Goal: Obtain resource: Download file/media

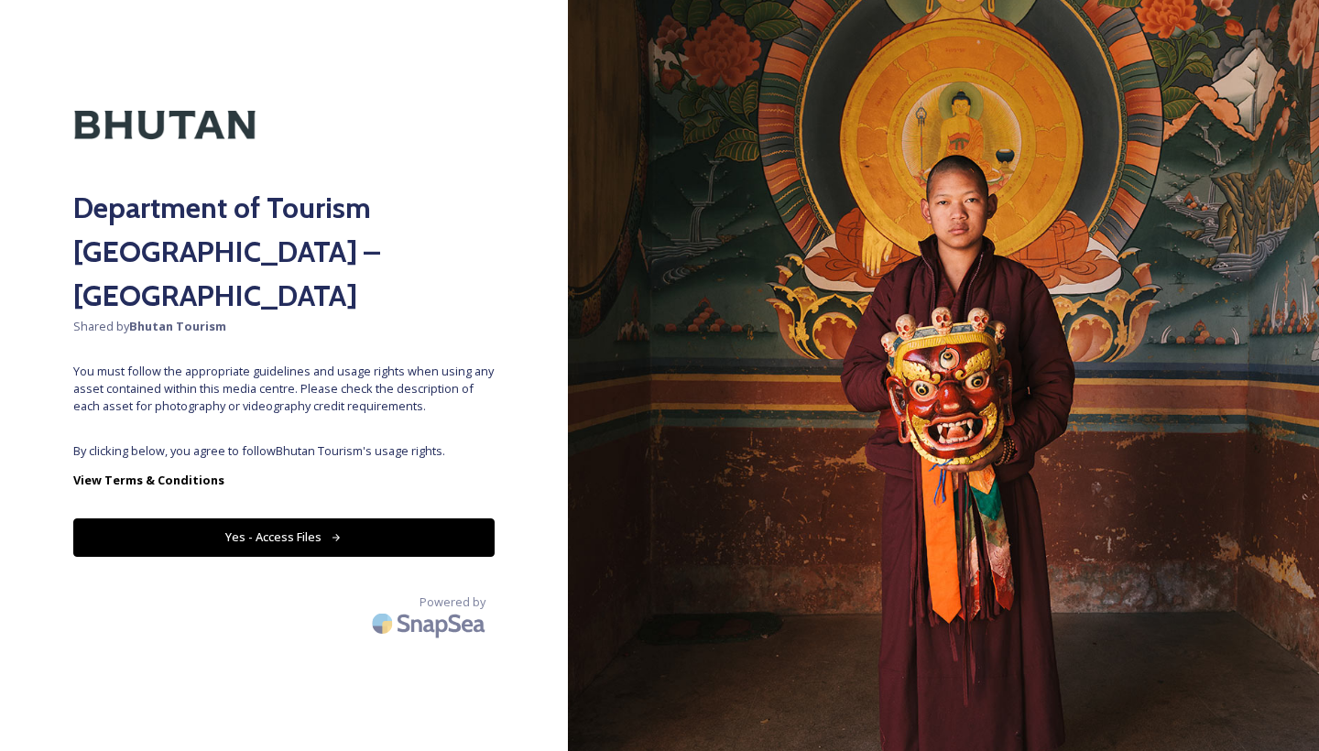
click at [312, 519] on button "Yes - Access Files" at bounding box center [283, 538] width 421 height 38
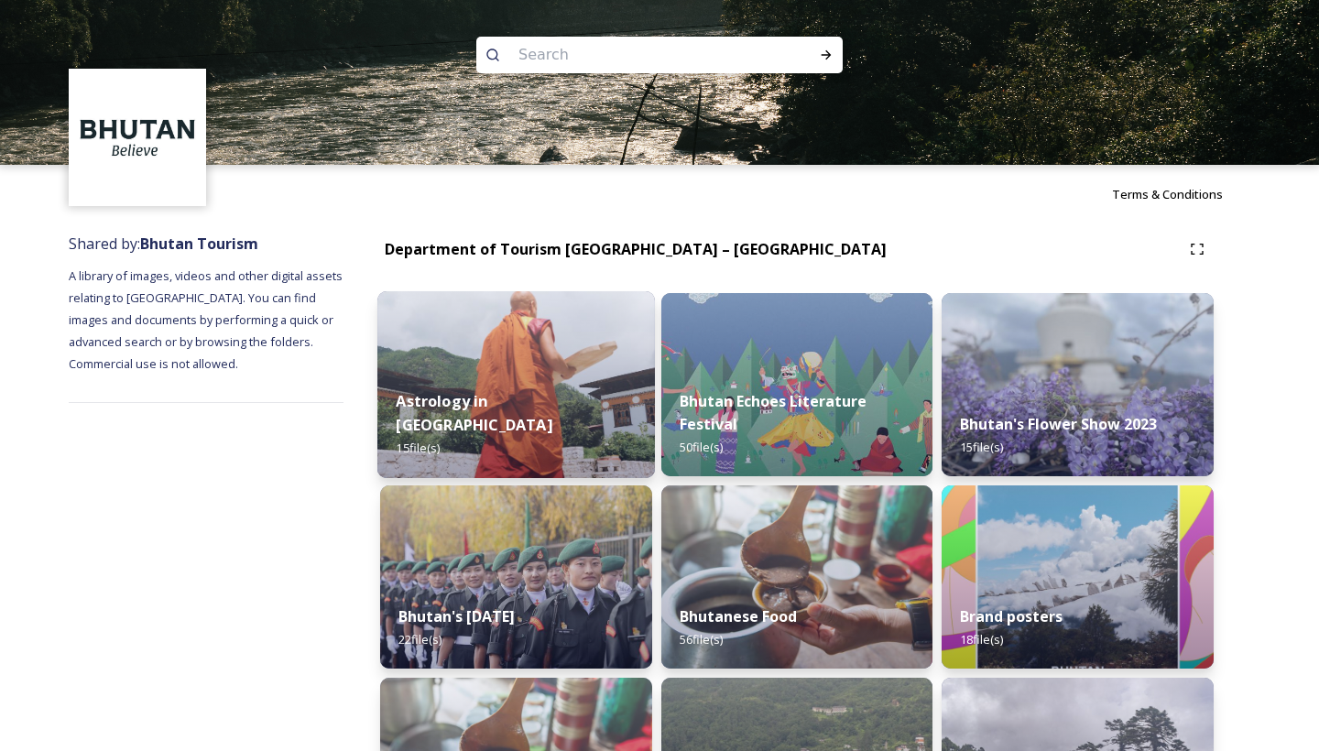
click at [460, 378] on img at bounding box center [516, 384] width 278 height 187
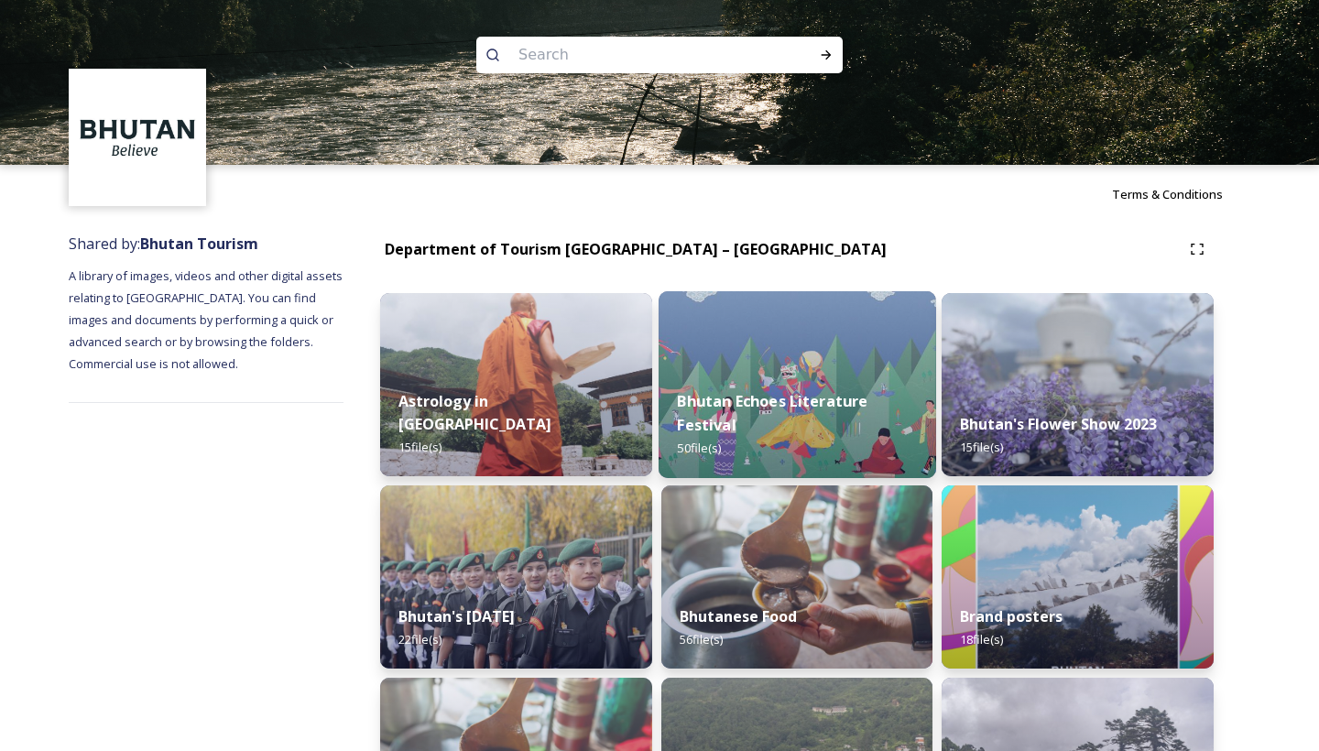
click at [786, 381] on div "Bhutan Echoes Literature Festival 50 file(s)" at bounding box center [798, 425] width 278 height 106
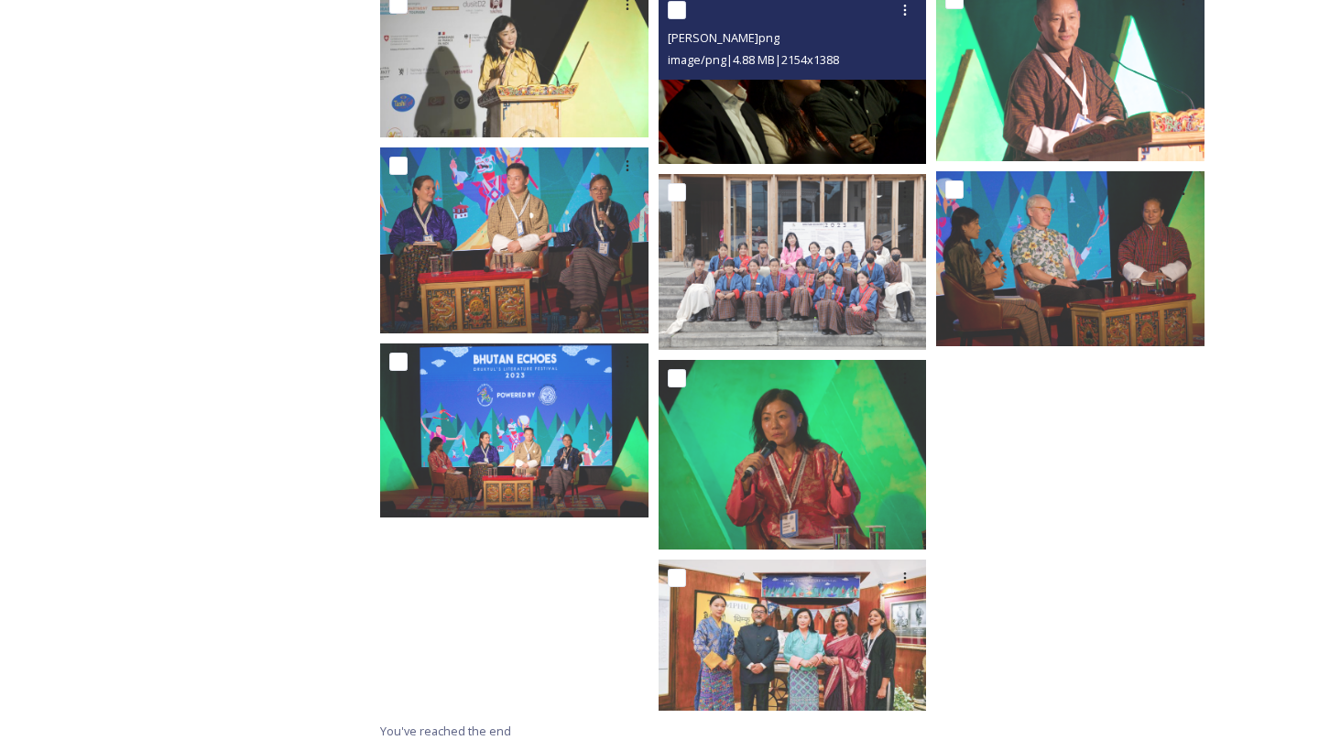
scroll to position [2990, 0]
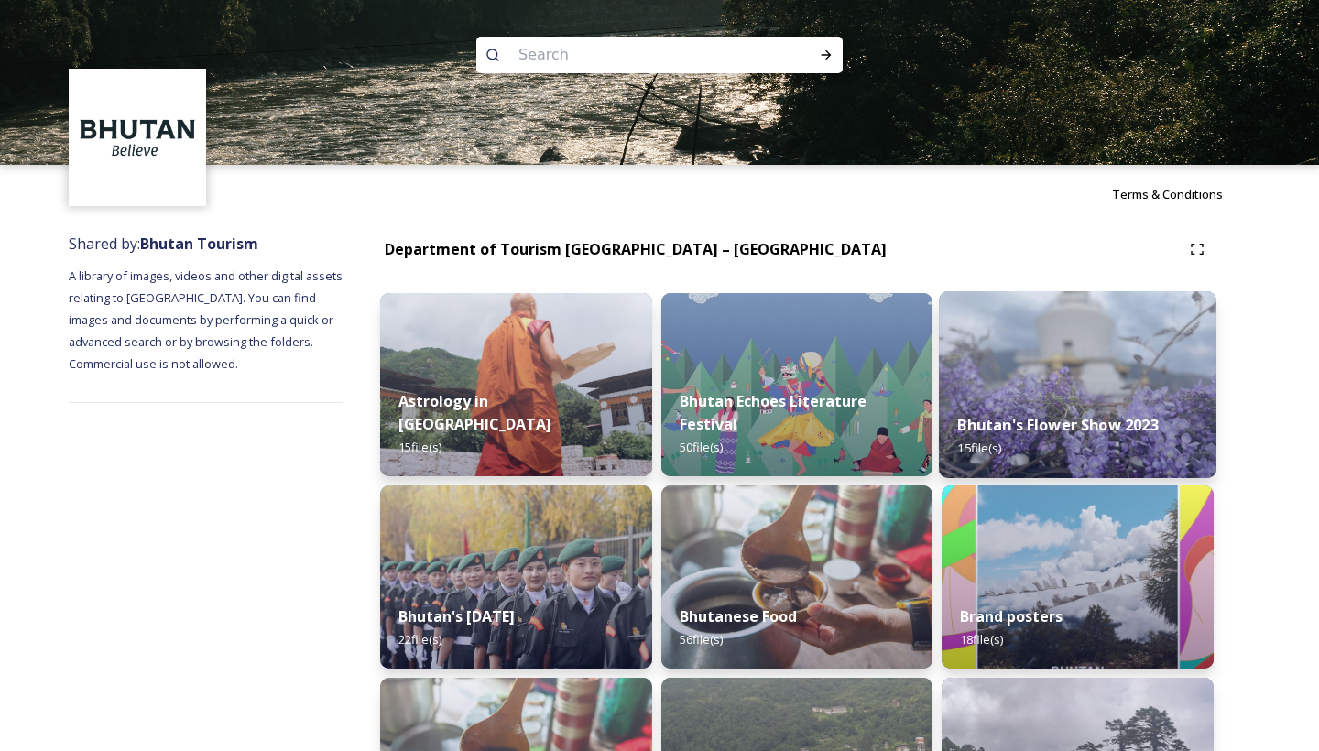
click at [1085, 378] on img at bounding box center [1078, 384] width 278 height 187
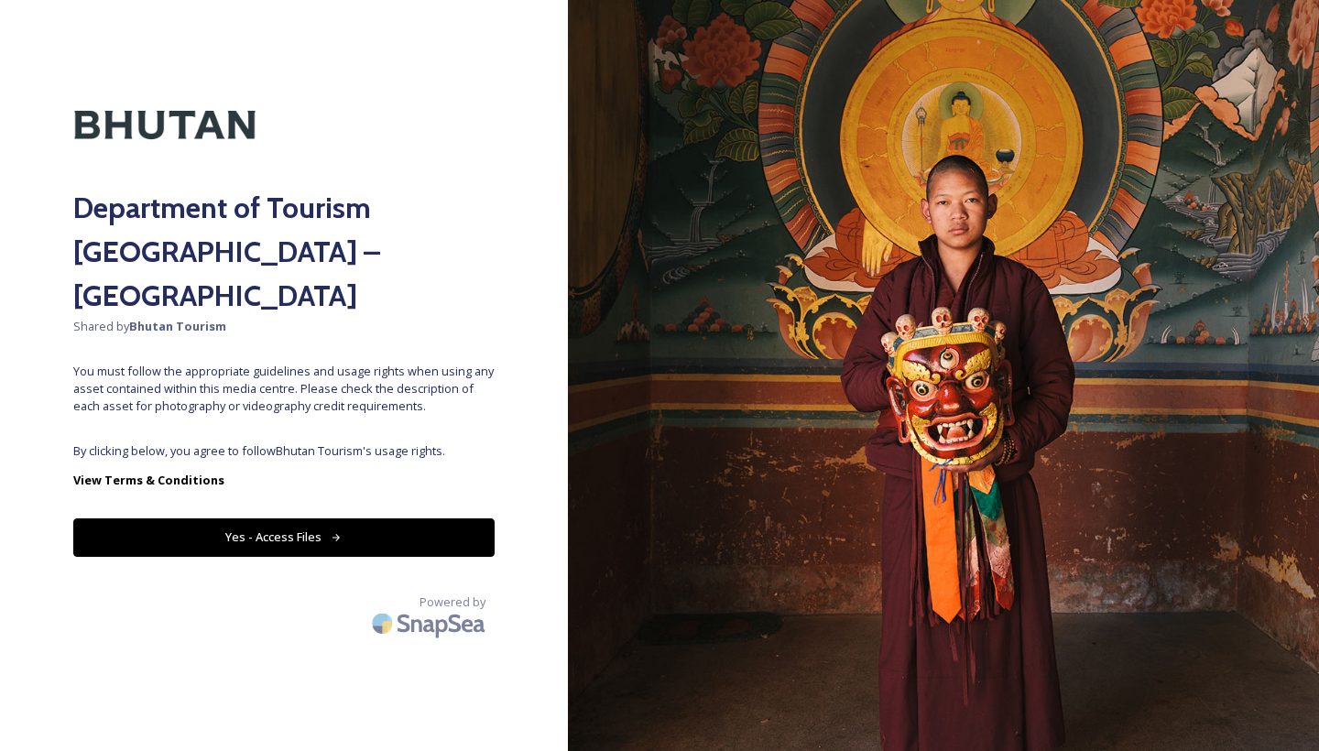
click at [282, 519] on button "Yes - Access Files" at bounding box center [283, 538] width 421 height 38
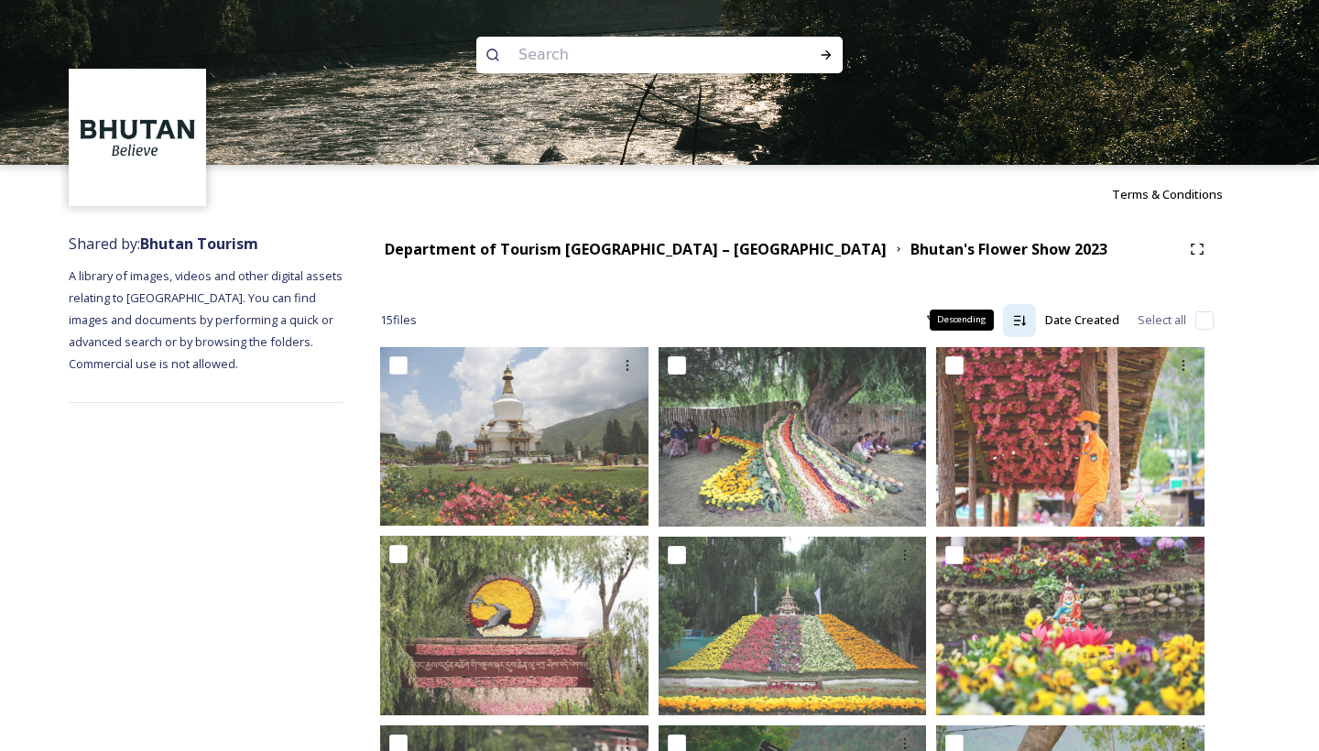
click at [979, 312] on div "Descending" at bounding box center [962, 320] width 64 height 20
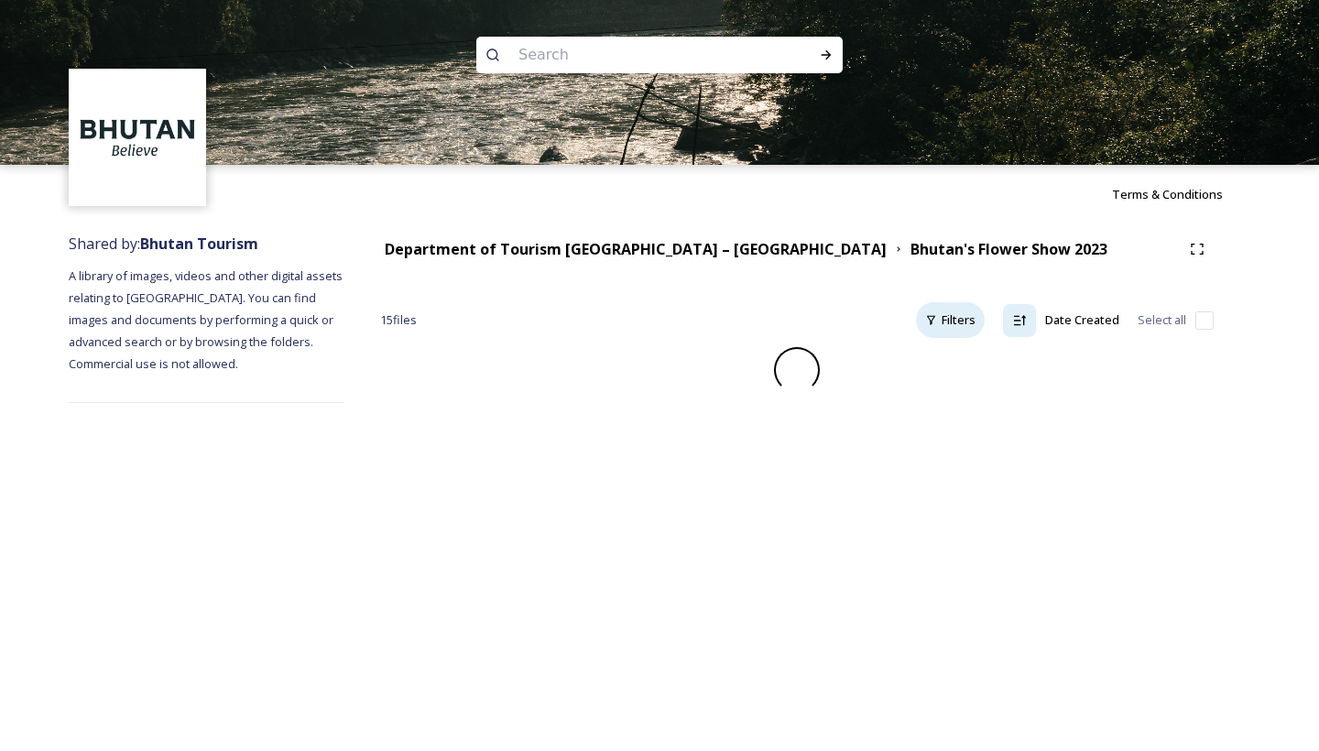
click at [918, 316] on div "Filters" at bounding box center [950, 320] width 69 height 36
click at [1030, 314] on div at bounding box center [1019, 320] width 33 height 33
click at [843, 315] on div "15 file s Filters Date Created Select all" at bounding box center [797, 320] width 834 height 36
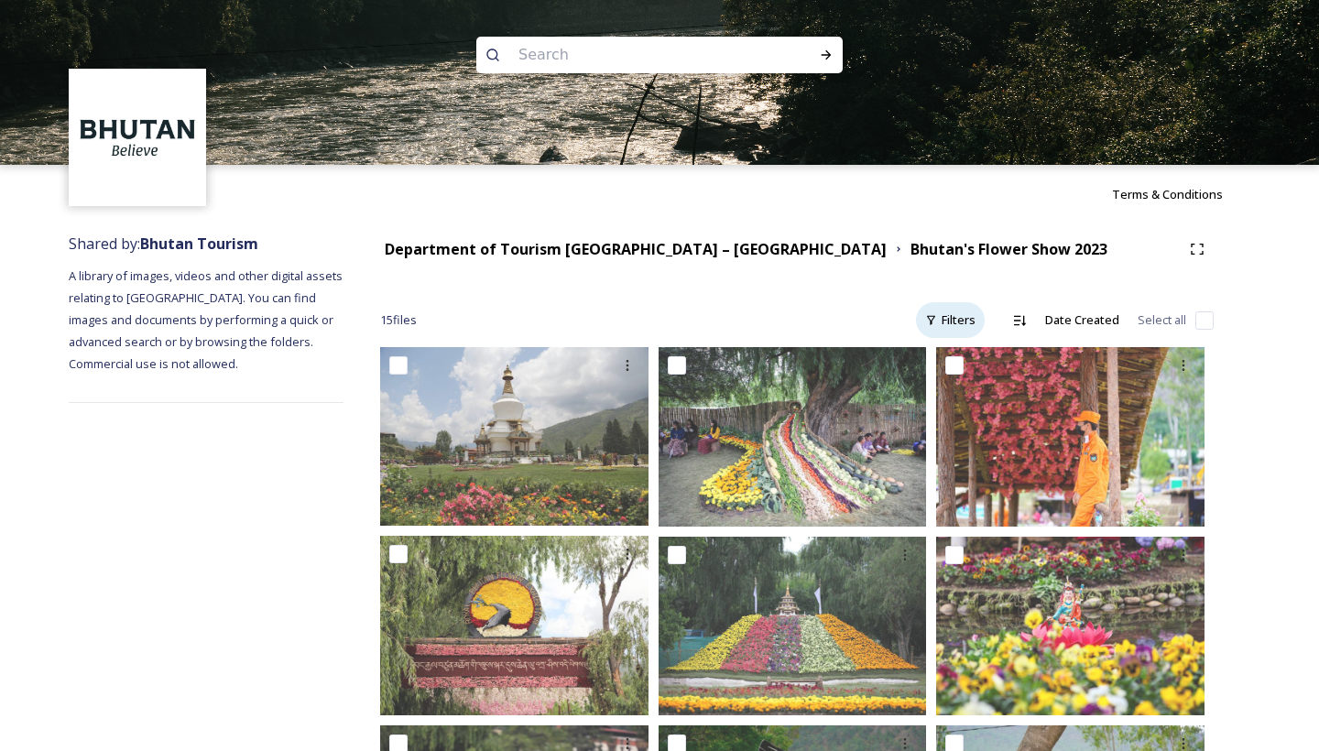
click at [928, 318] on icon at bounding box center [931, 320] width 12 height 12
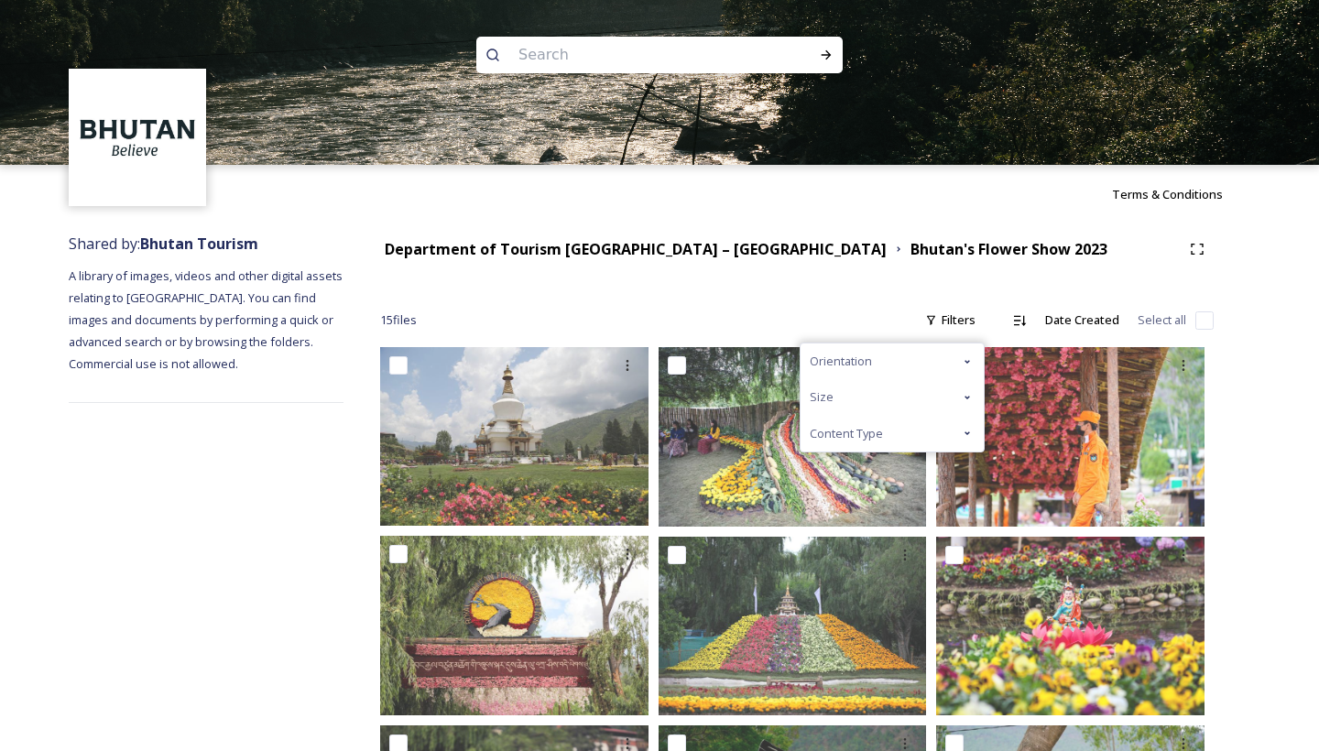
click at [971, 437] on icon at bounding box center [967, 433] width 15 height 15
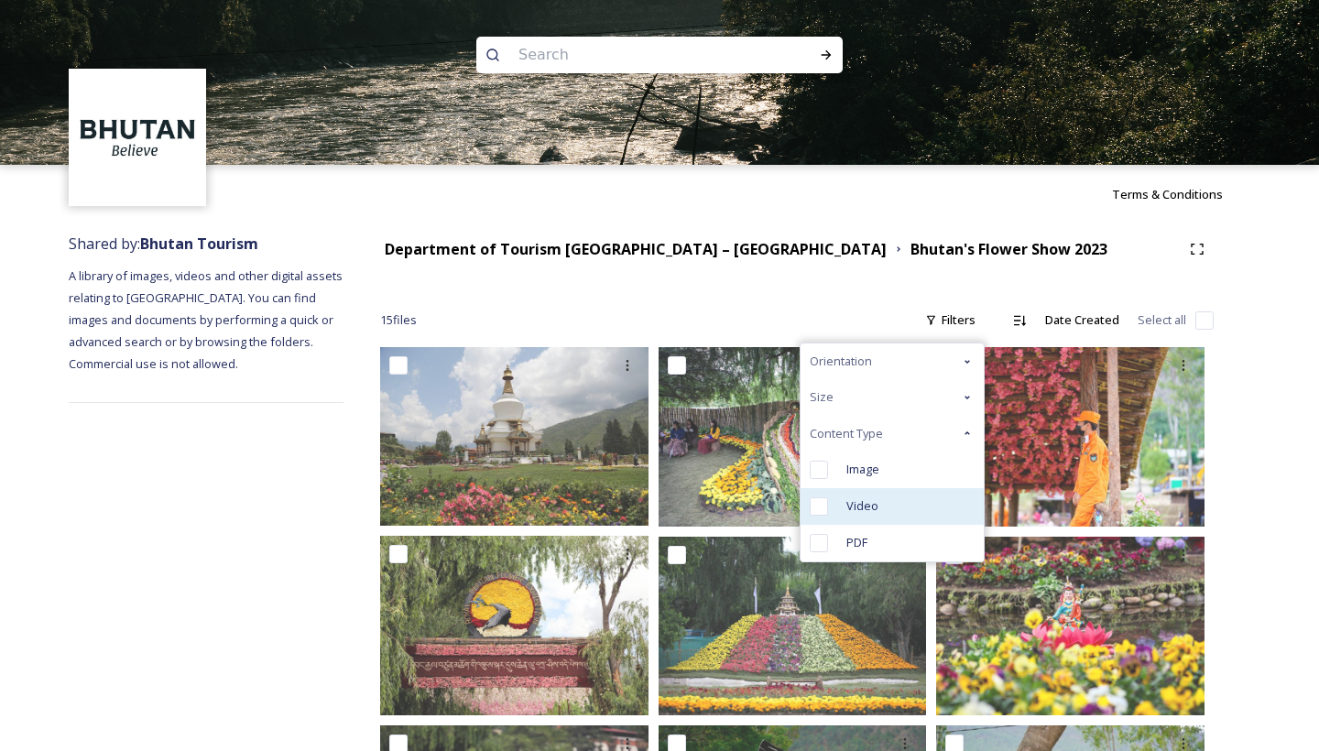
click at [884, 494] on div "Video" at bounding box center [892, 506] width 183 height 37
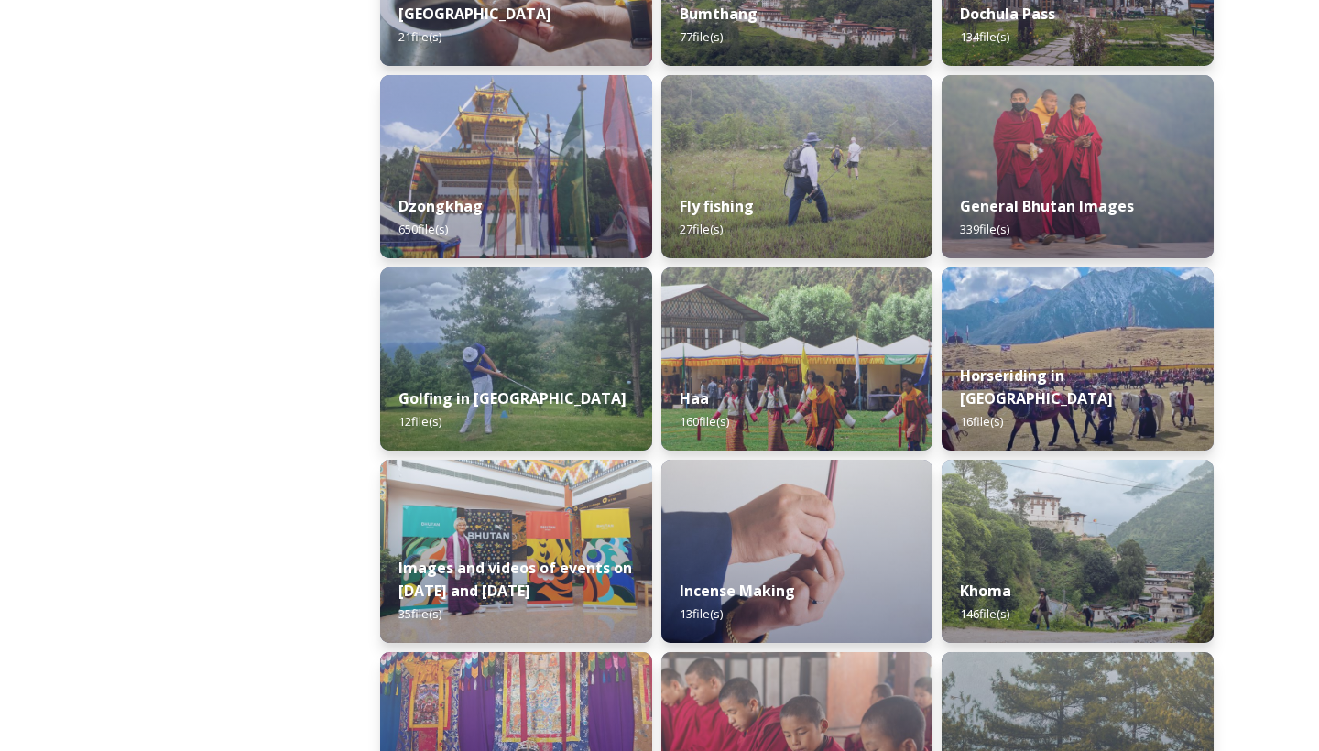
scroll to position [1152, 0]
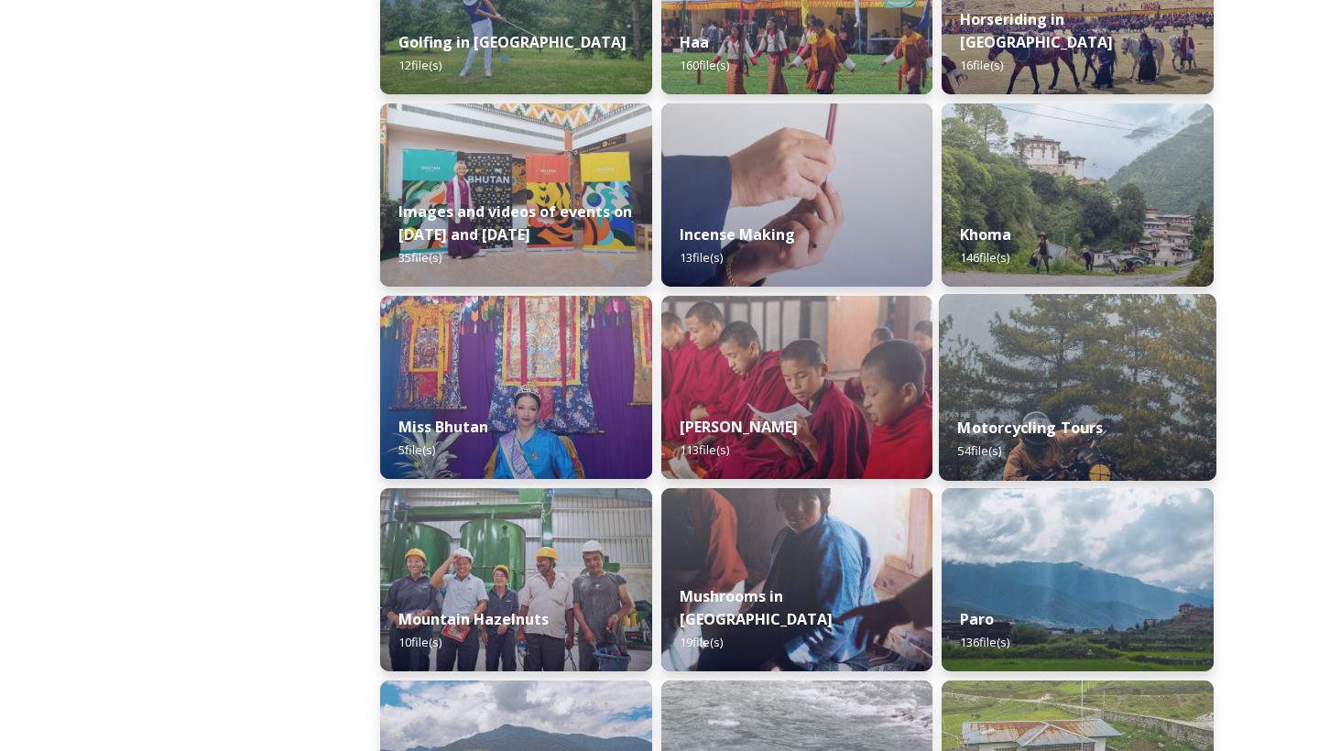
click at [1081, 390] on img at bounding box center [1078, 387] width 278 height 187
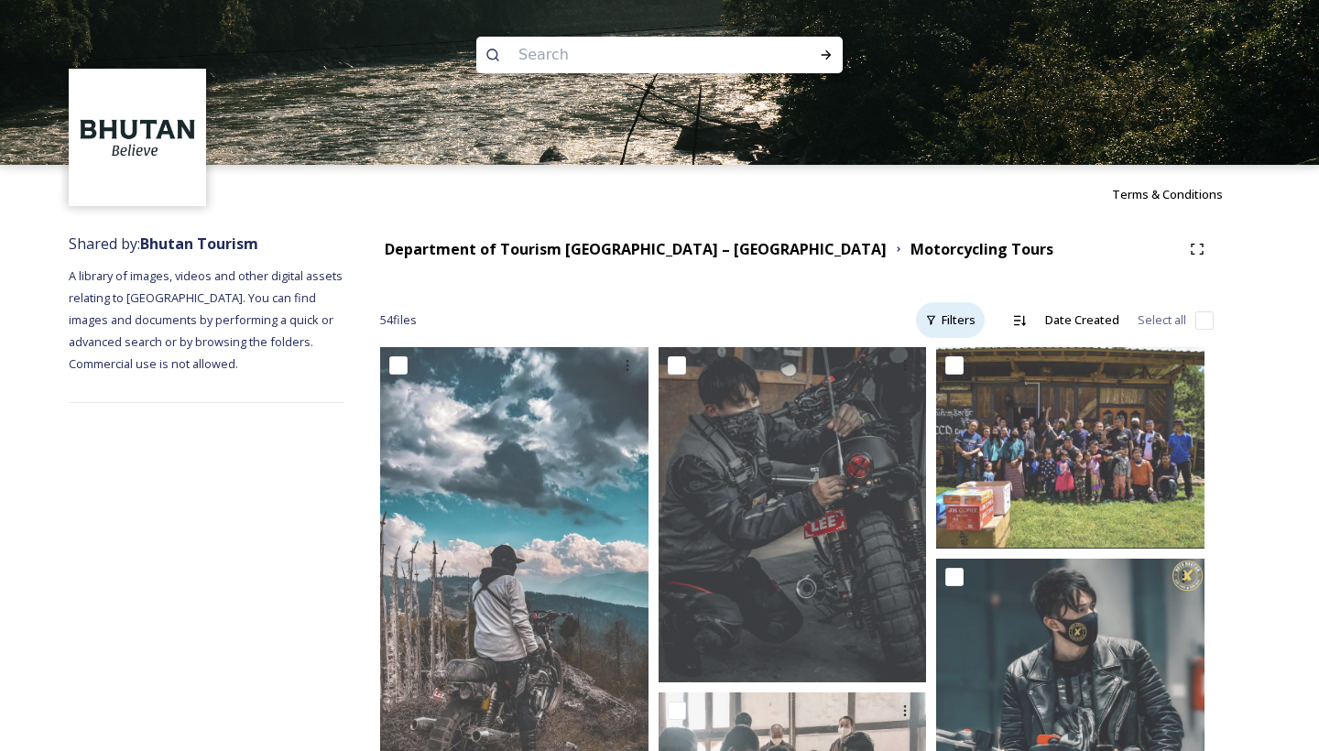
click at [940, 322] on div "Filters" at bounding box center [950, 320] width 69 height 36
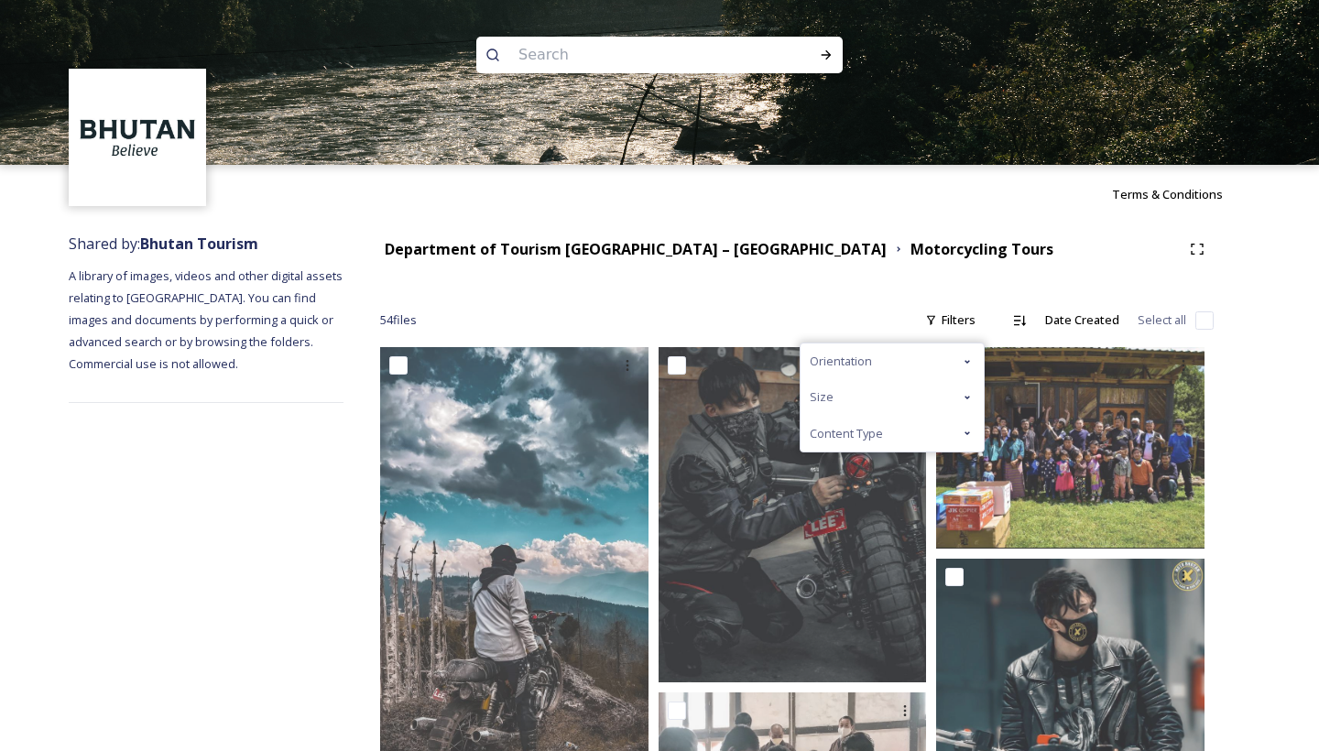
click at [853, 428] on span "Content Type" at bounding box center [846, 433] width 73 height 17
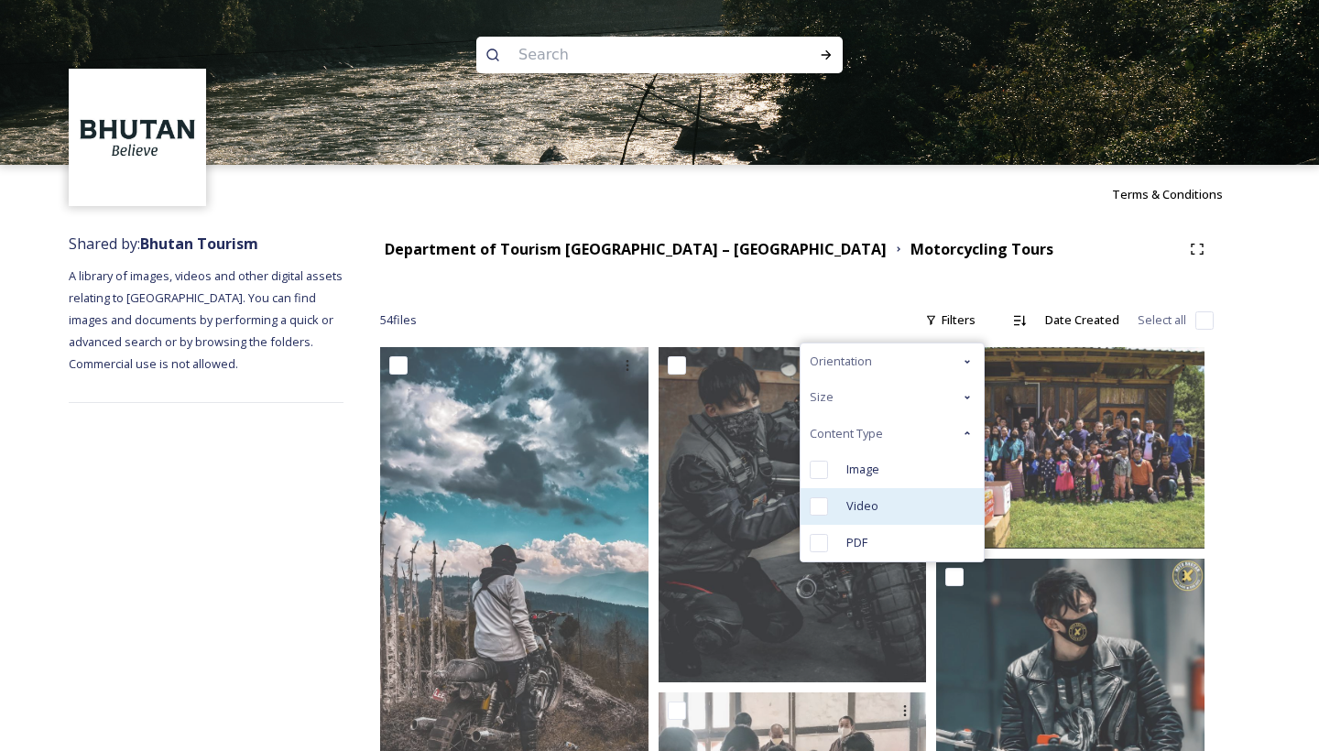
click at [858, 511] on span "Video" at bounding box center [863, 506] width 32 height 17
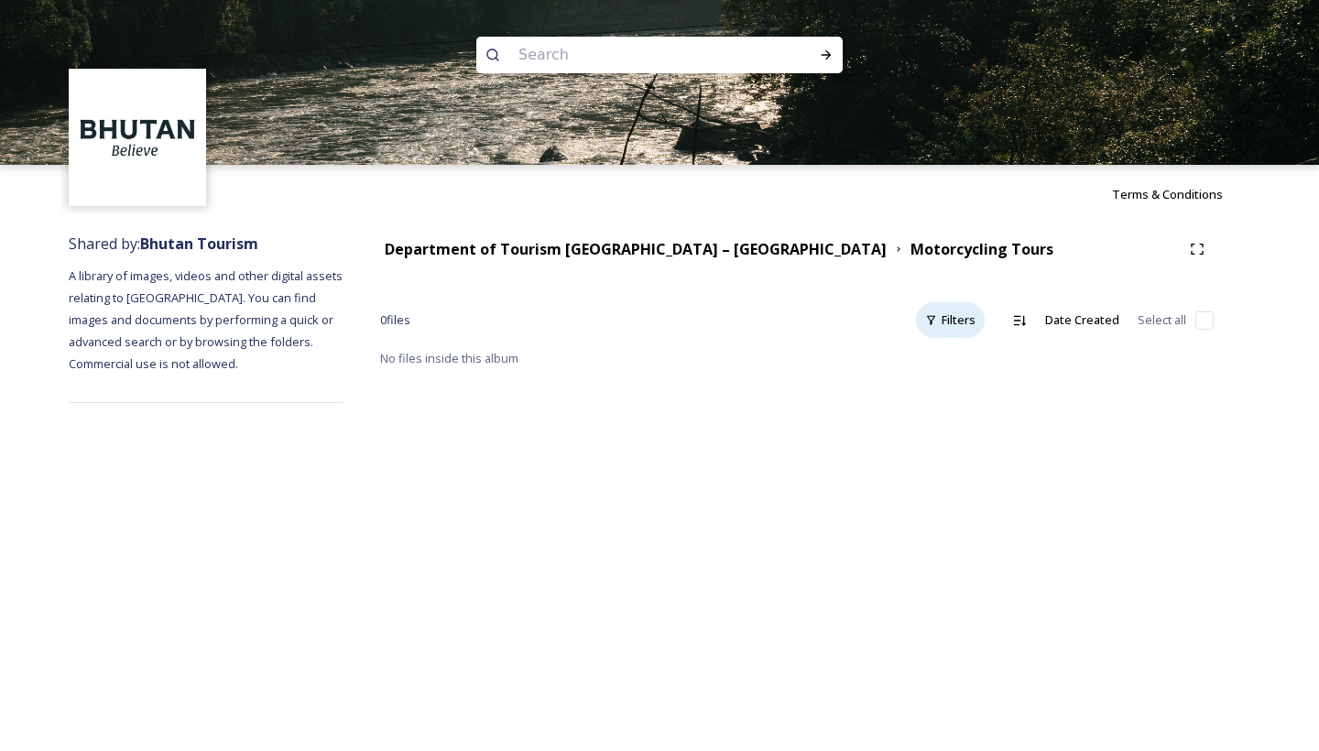
click at [948, 321] on div "Filters" at bounding box center [950, 320] width 69 height 36
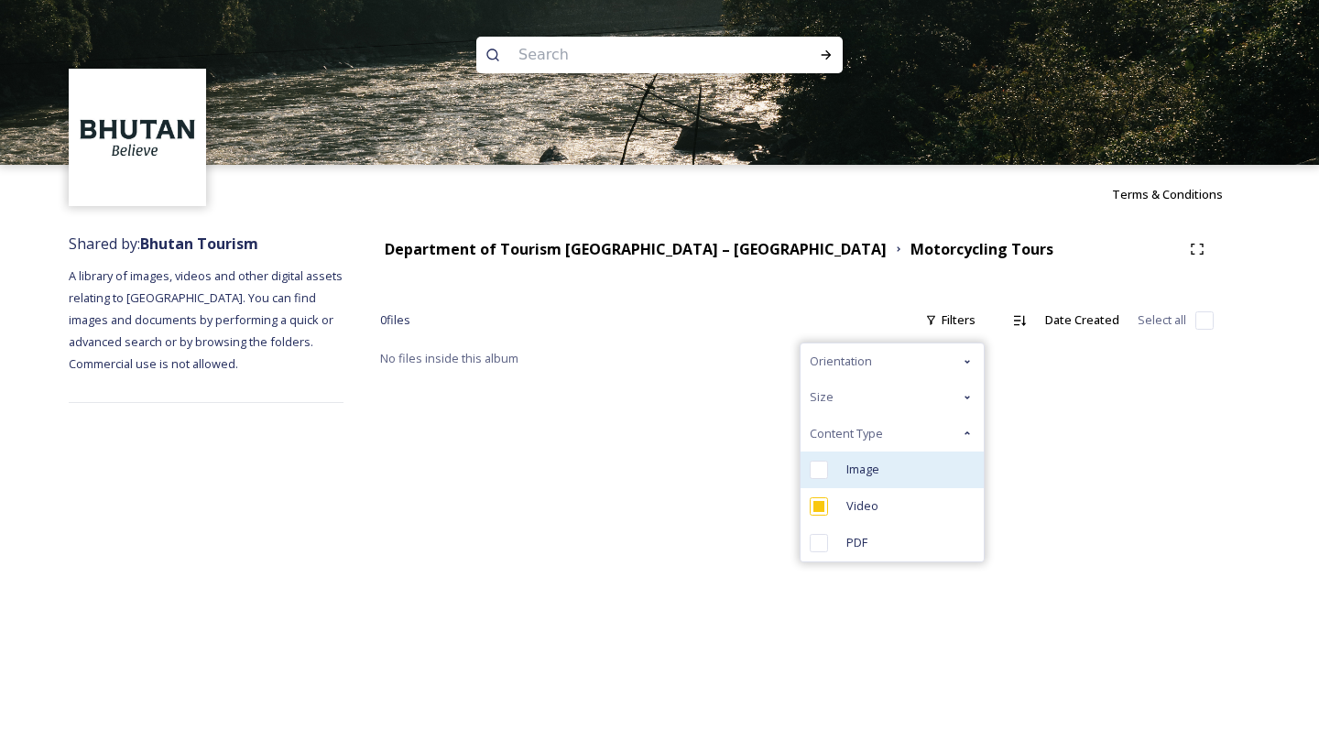
click at [848, 464] on span "Image" at bounding box center [863, 469] width 33 height 17
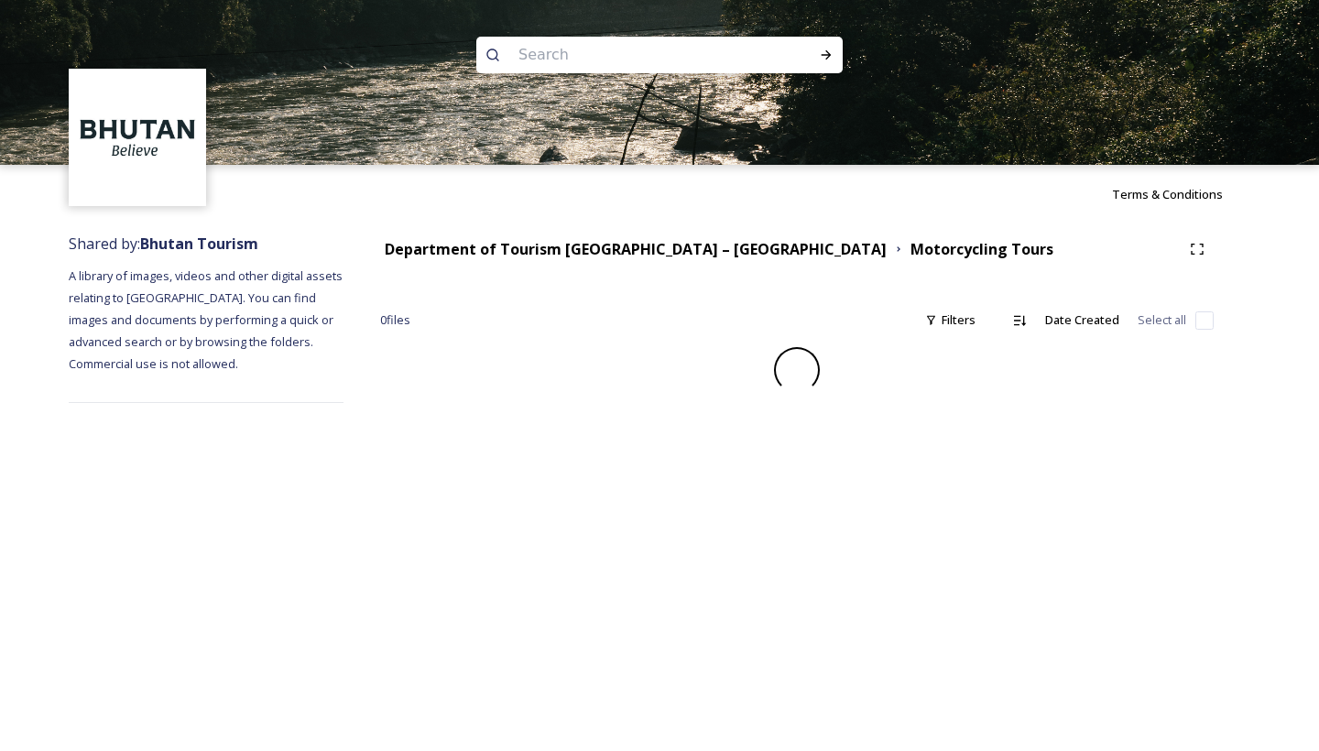
click at [307, 520] on div "Terms & Conditions Shared by: Bhutan Tourism A library of images, videos and ot…" at bounding box center [659, 375] width 1319 height 751
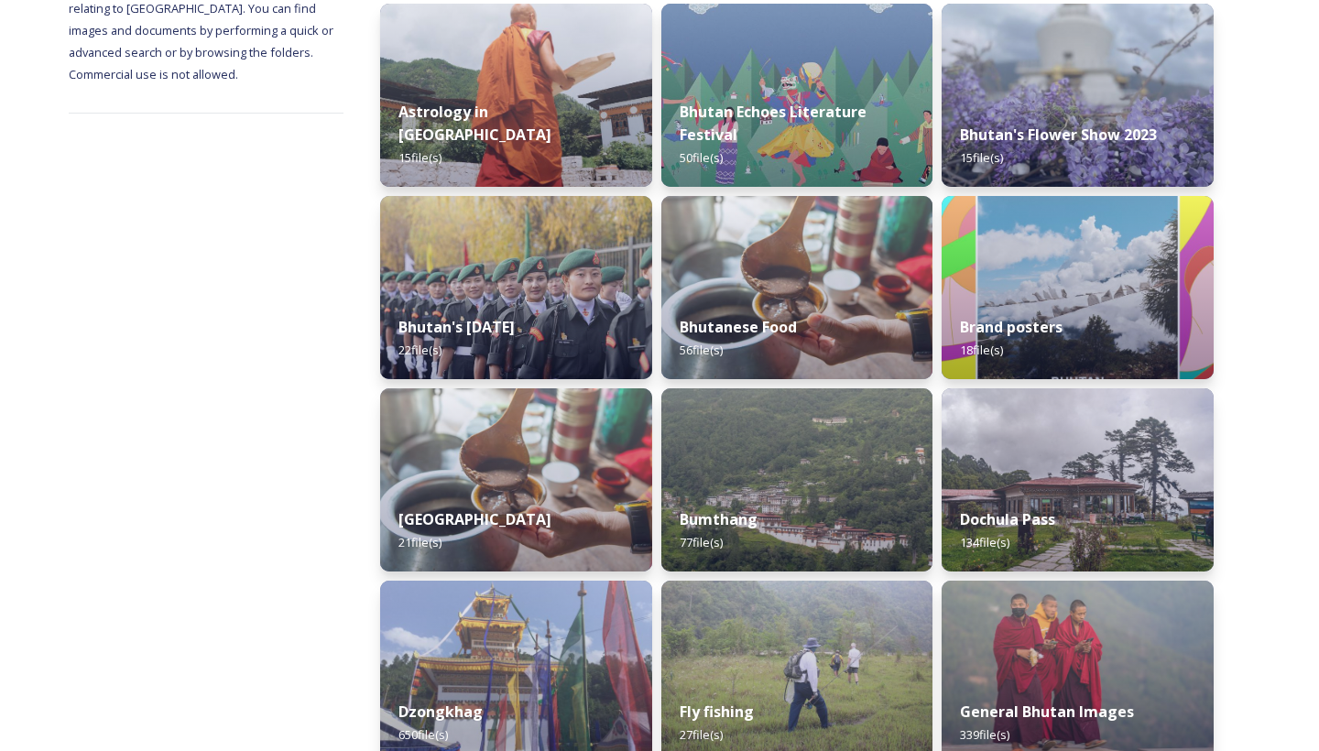
scroll to position [542, 0]
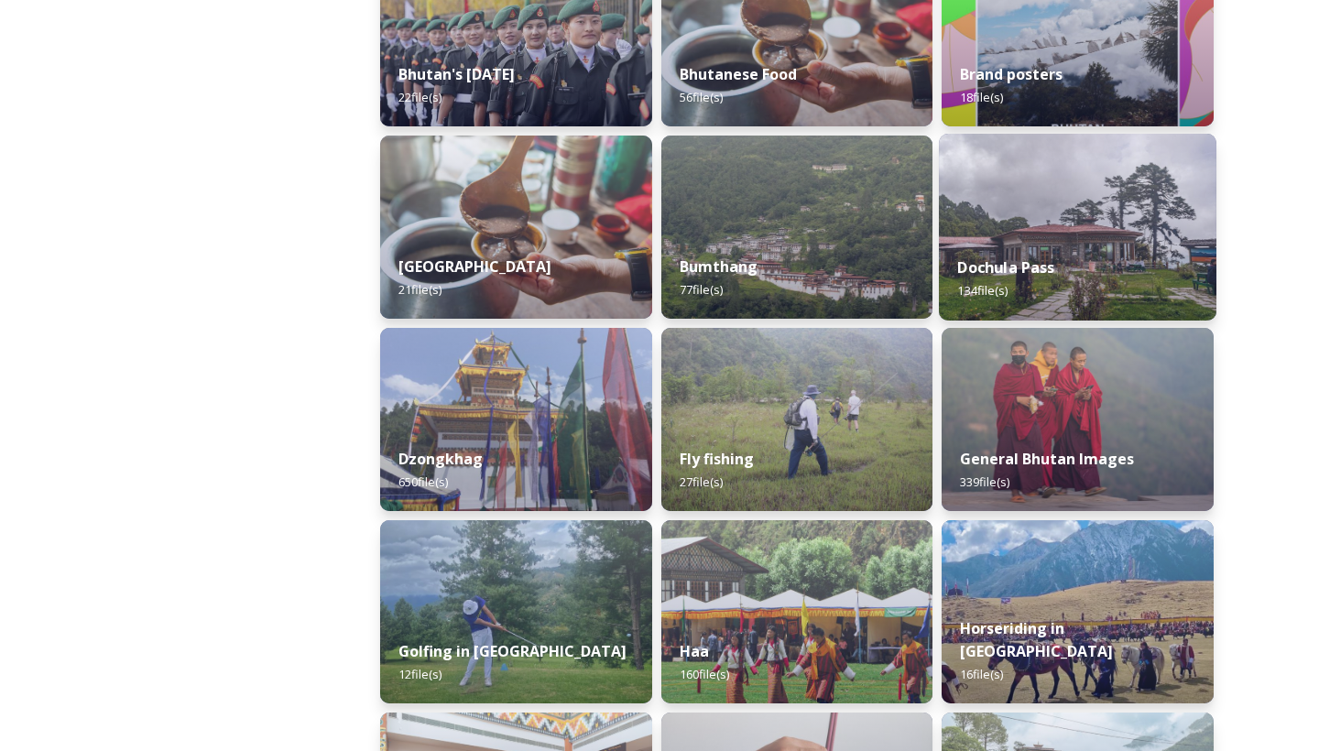
click at [1052, 207] on img at bounding box center [1078, 227] width 278 height 187
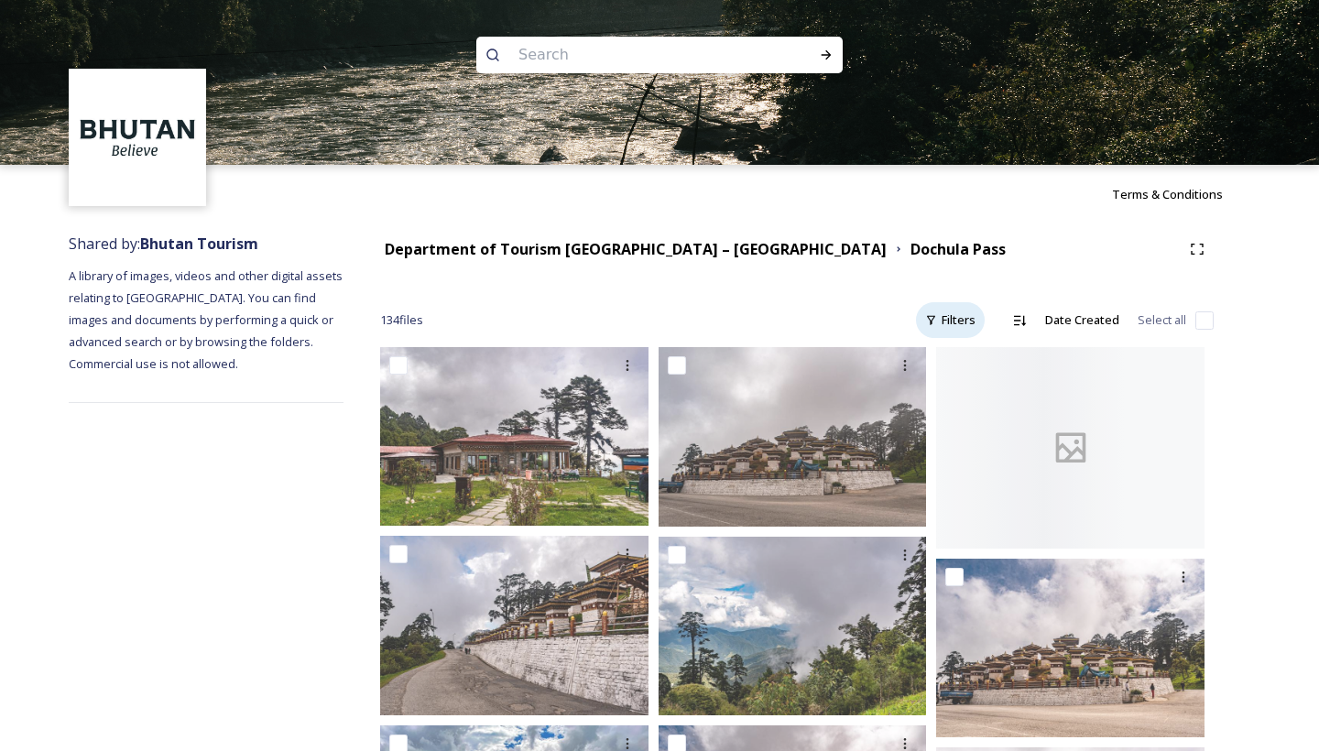
click at [960, 314] on div "Filters" at bounding box center [950, 320] width 69 height 36
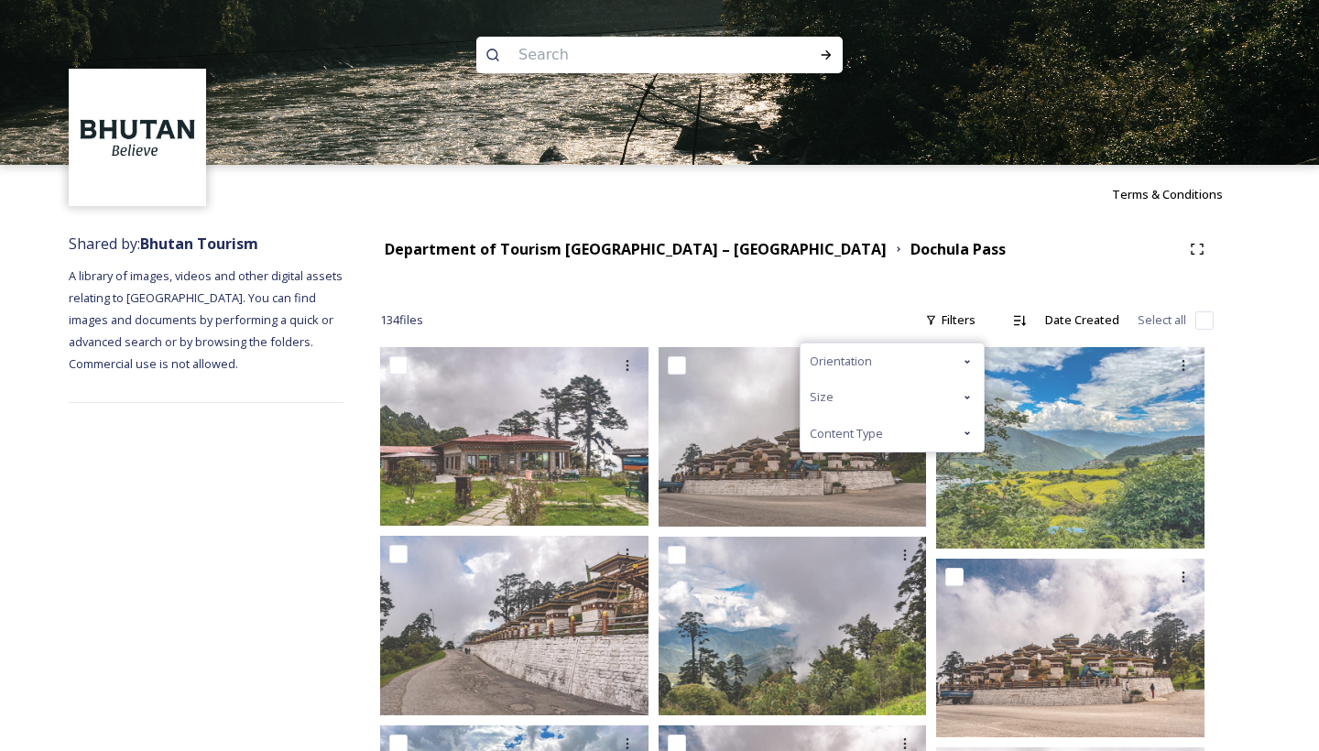
click at [874, 438] on span "Content Type" at bounding box center [846, 433] width 73 height 17
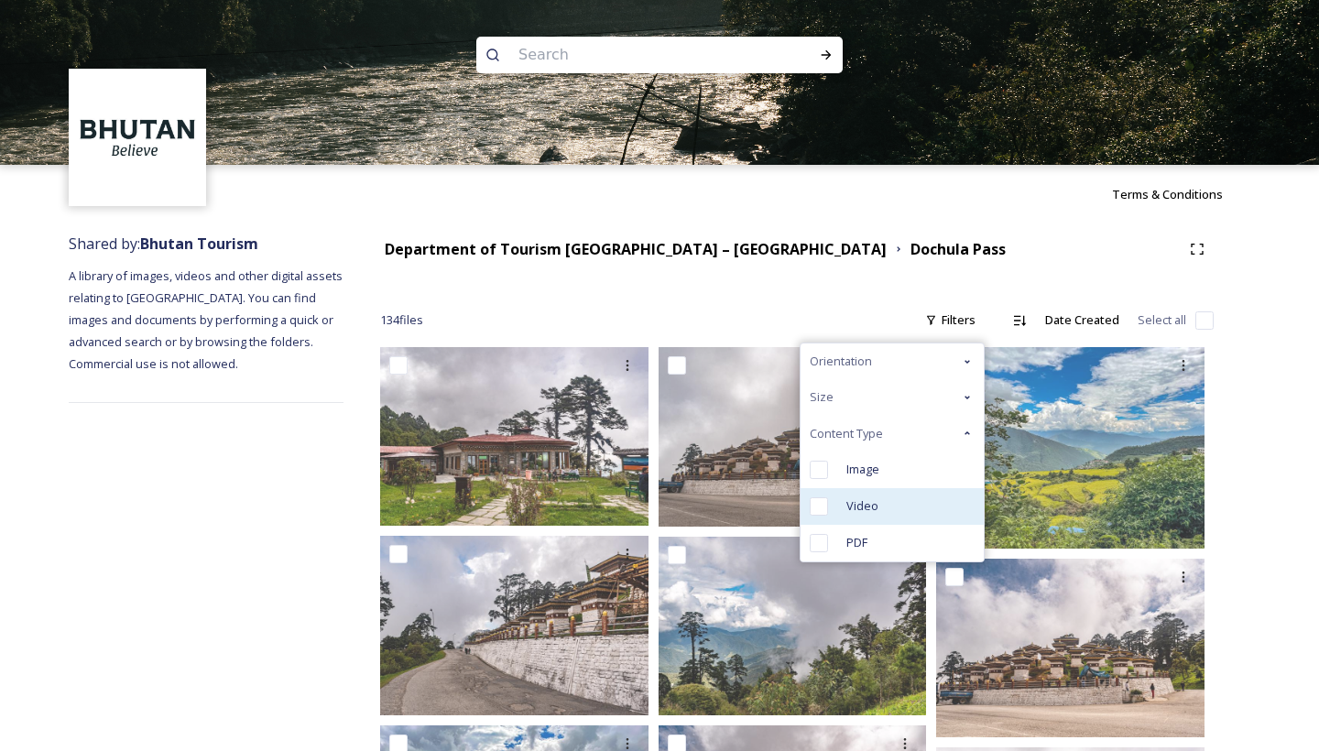
click at [866, 498] on span "Video" at bounding box center [863, 506] width 32 height 17
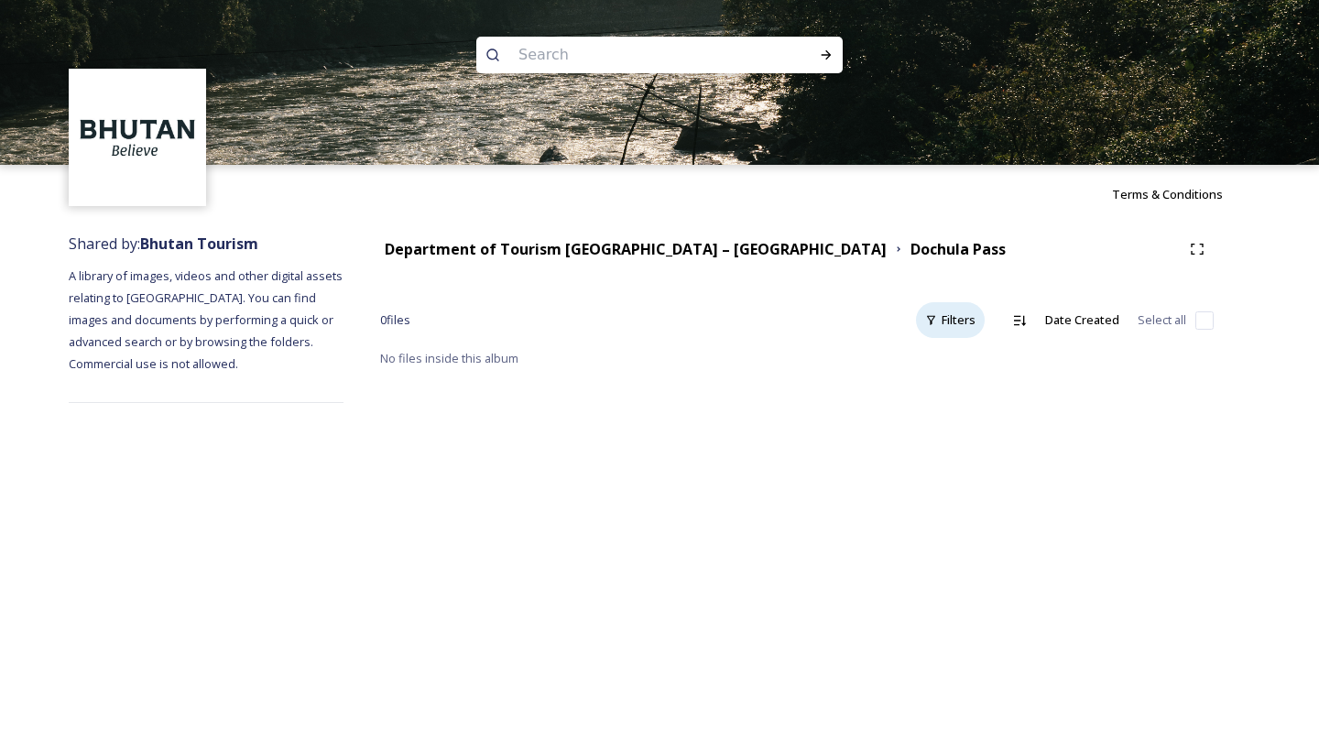
click at [952, 321] on div "Filters" at bounding box center [950, 320] width 69 height 36
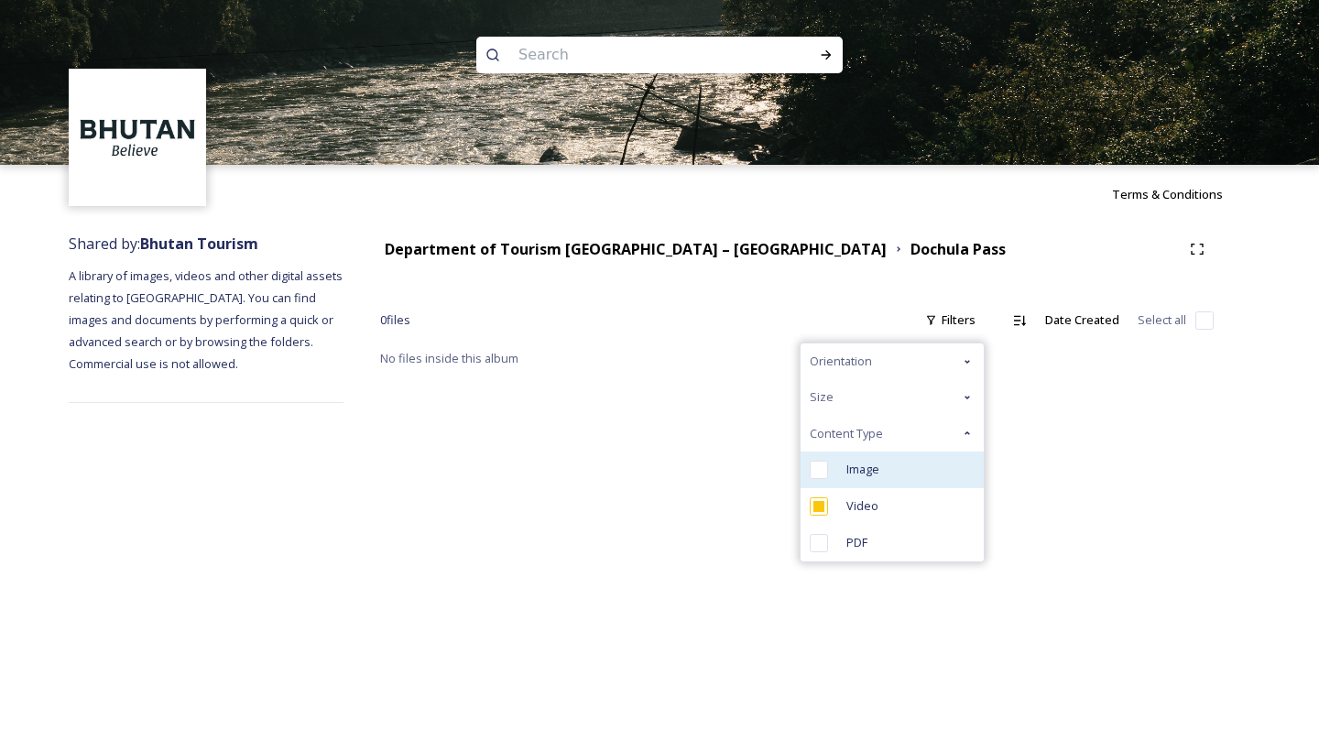
click at [849, 472] on span "Image" at bounding box center [863, 469] width 33 height 17
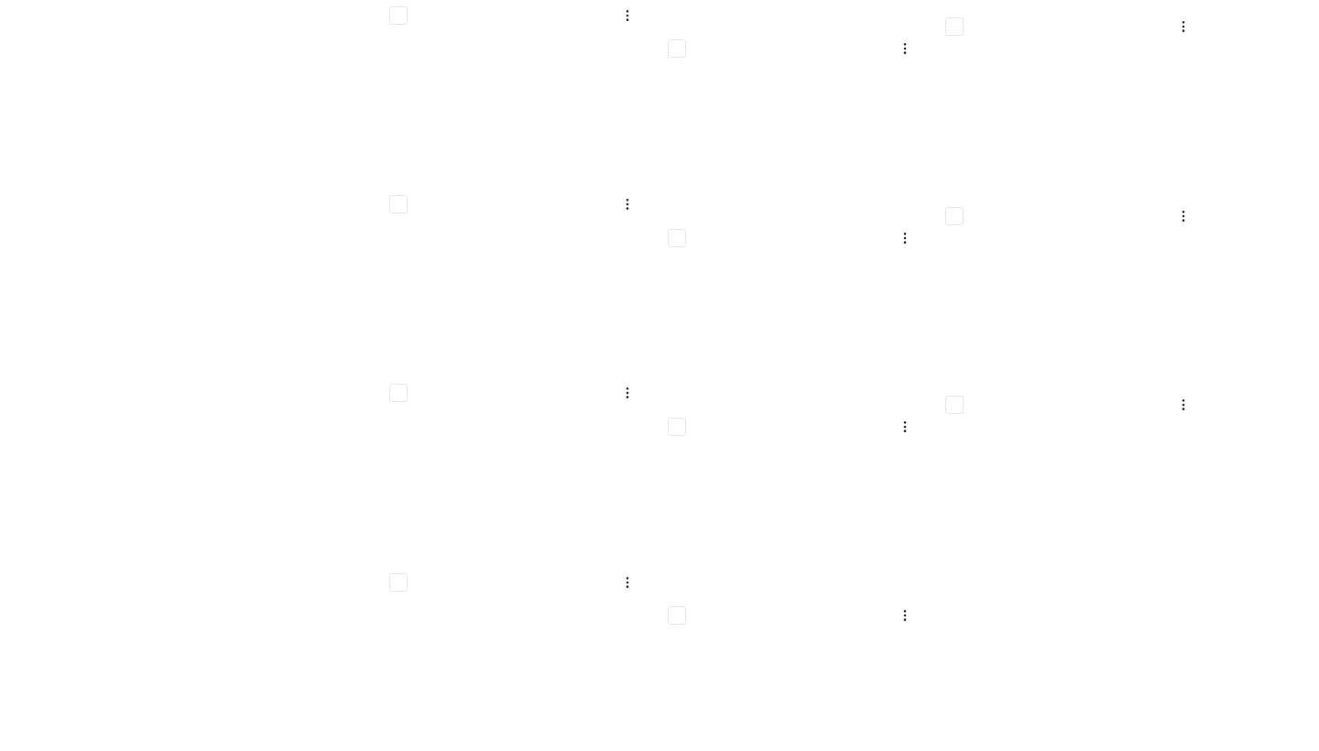
scroll to position [5870, 0]
